Goal: Navigation & Orientation: Find specific page/section

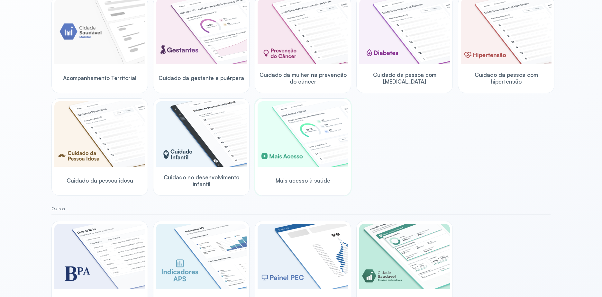
scroll to position [131, 0]
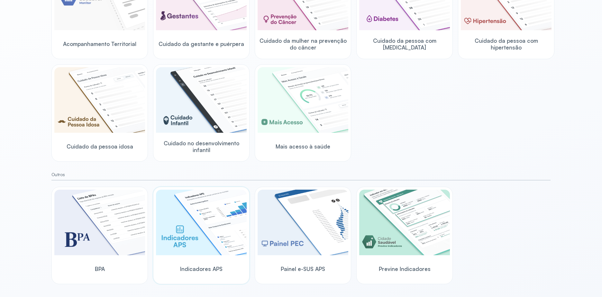
click at [193, 221] on img at bounding box center [201, 223] width 91 height 66
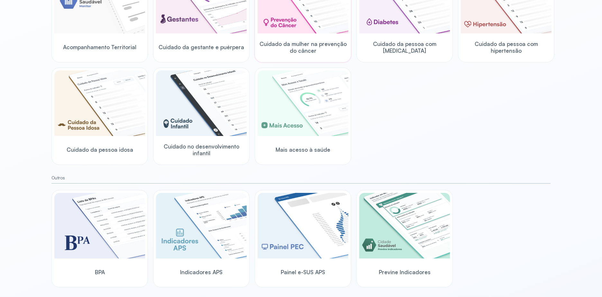
scroll to position [131, 0]
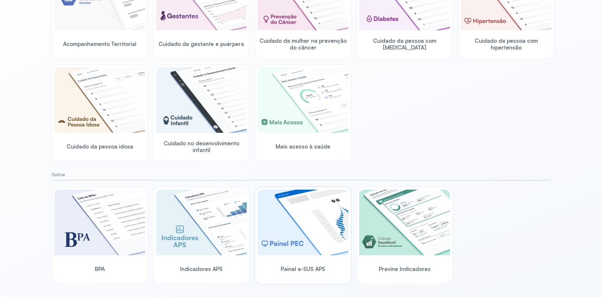
click at [300, 230] on img at bounding box center [303, 223] width 91 height 66
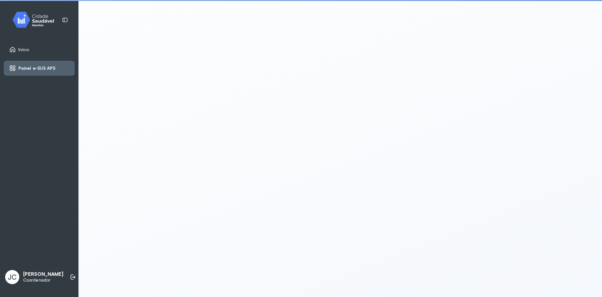
scroll to position [1, 0]
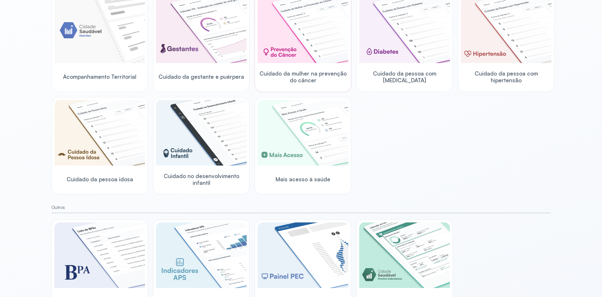
scroll to position [131, 0]
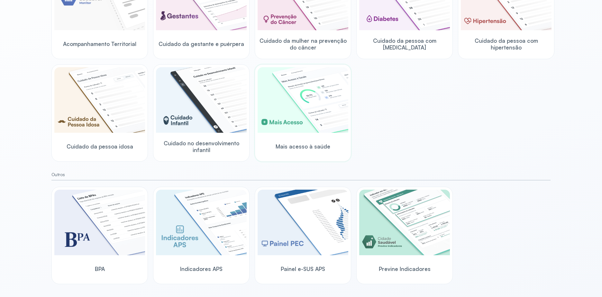
click at [292, 108] on img at bounding box center [303, 100] width 91 height 66
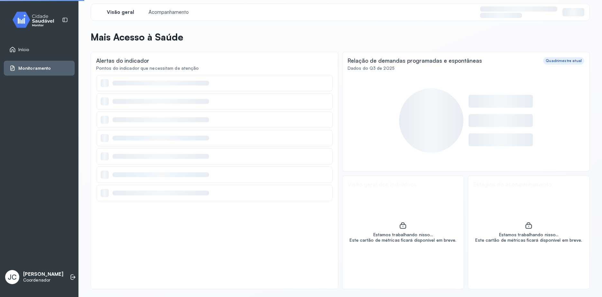
scroll to position [4, 0]
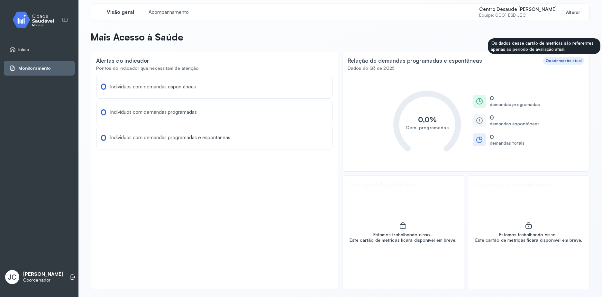
click at [552, 63] on div "Quadrimestre atual" at bounding box center [564, 61] width 36 height 5
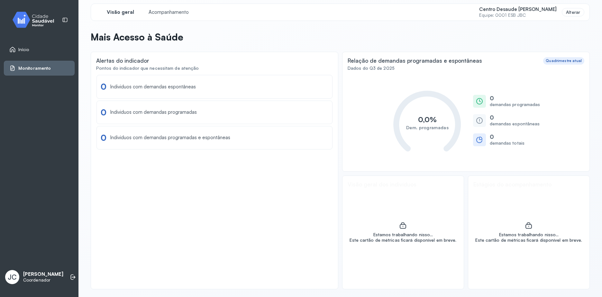
click at [415, 70] on div "Dados do Q3 de 2025" at bounding box center [466, 68] width 237 height 5
click at [382, 63] on div "Relação de demandas programadas e espontâneas" at bounding box center [415, 60] width 134 height 7
click at [415, 237] on div "Estamos trabalhando nisso..." at bounding box center [403, 234] width 107 height 5
click at [163, 8] on div "Acompanhamento" at bounding box center [168, 12] width 48 height 12
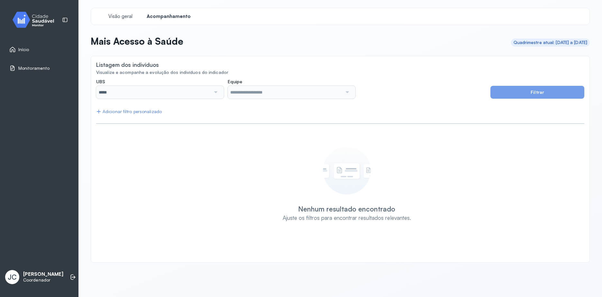
type input "**********"
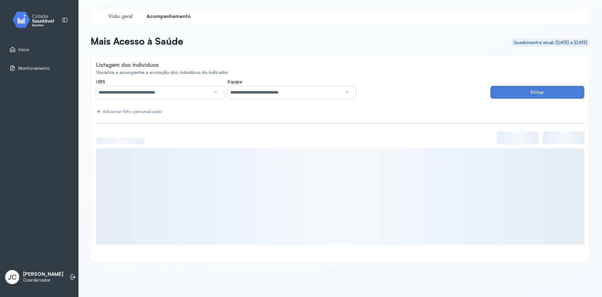
click at [548, 42] on div "Quadrimestre atual: 01/09/2025 a 31/12/2025" at bounding box center [551, 42] width 74 height 5
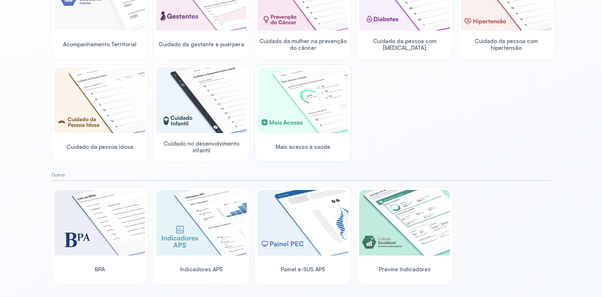
scroll to position [131, 0]
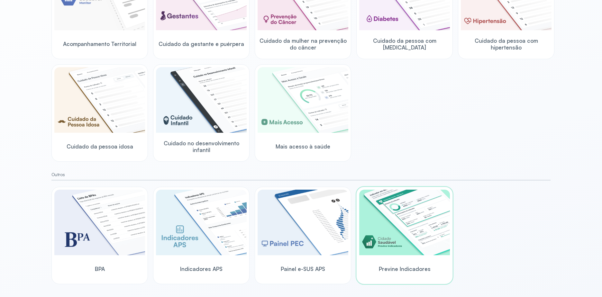
click at [399, 223] on img at bounding box center [404, 223] width 91 height 66
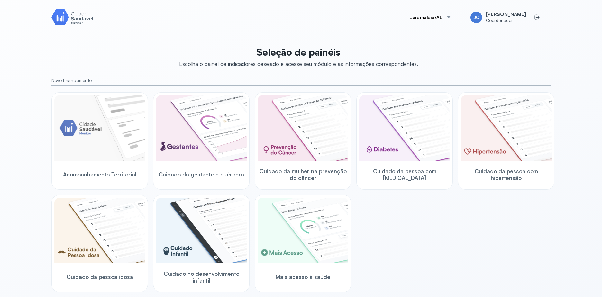
click at [63, 18] on img at bounding box center [72, 17] width 42 height 18
click at [120, 136] on img at bounding box center [99, 128] width 91 height 66
